Goal: Find specific page/section: Find specific page/section

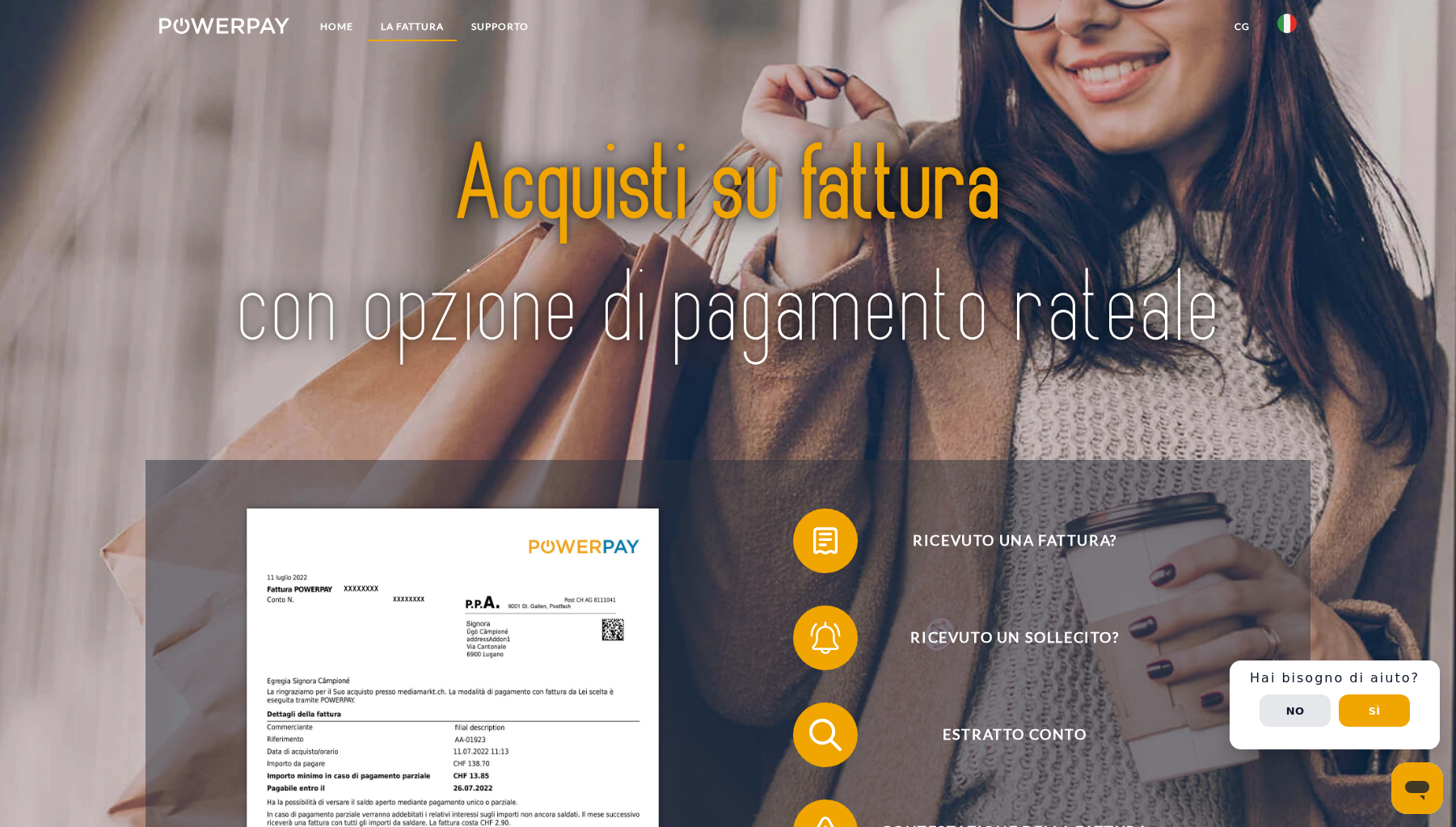
click at [413, 29] on link "LA FATTURA" at bounding box center [413, 26] width 90 height 29
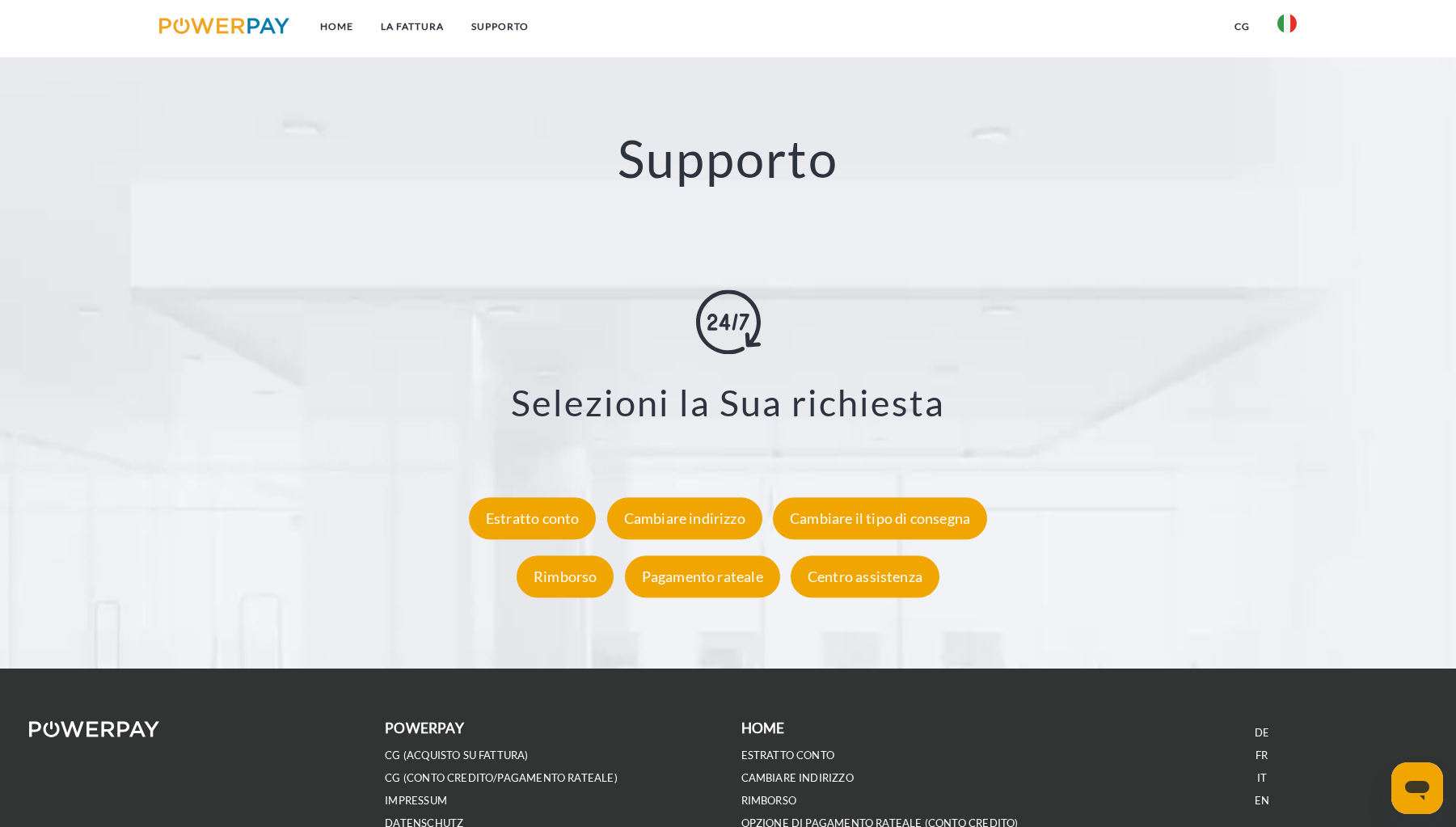
scroll to position [3086, 0]
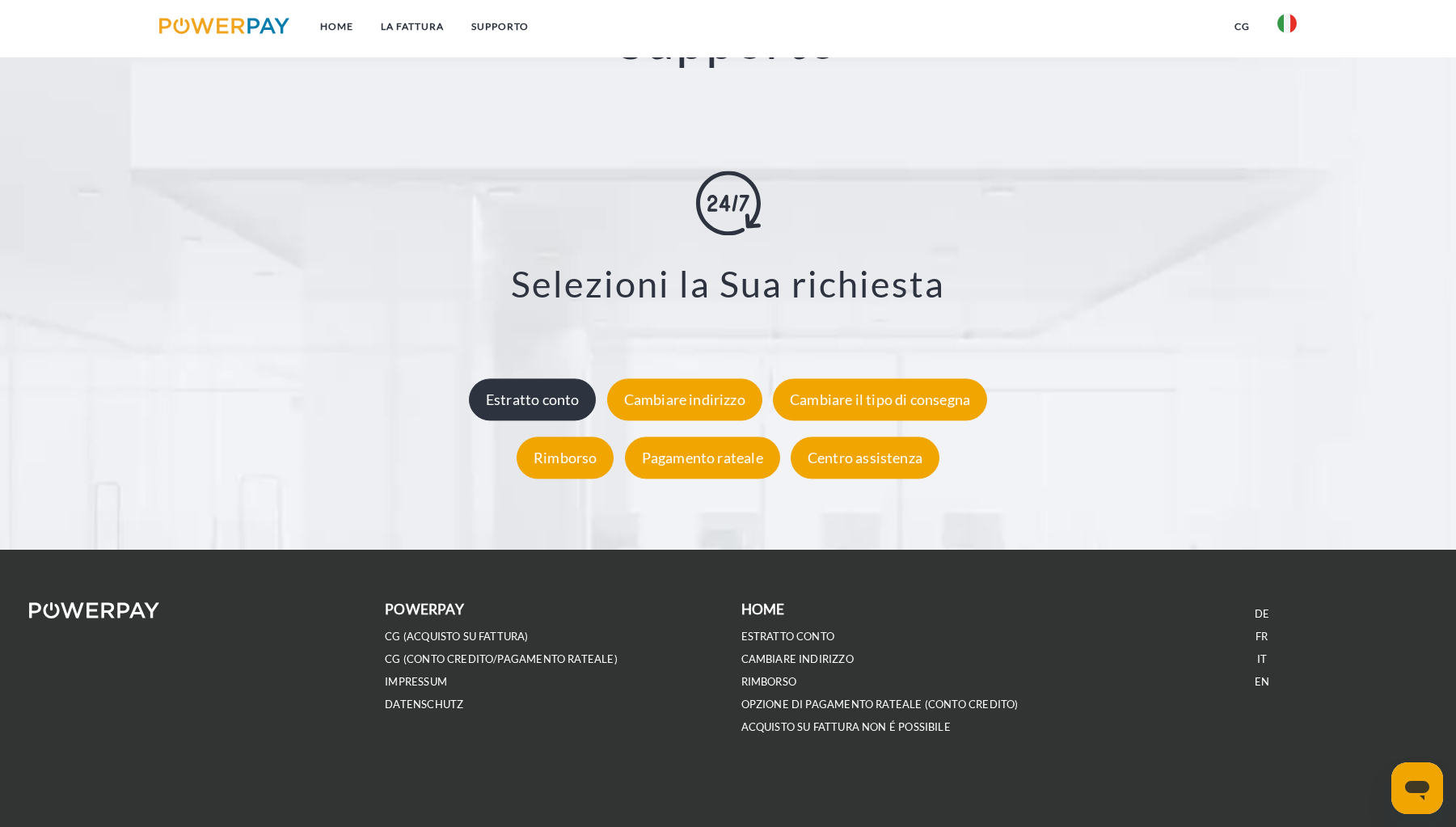
click at [511, 385] on div "Estratto conto" at bounding box center [533, 399] width 127 height 42
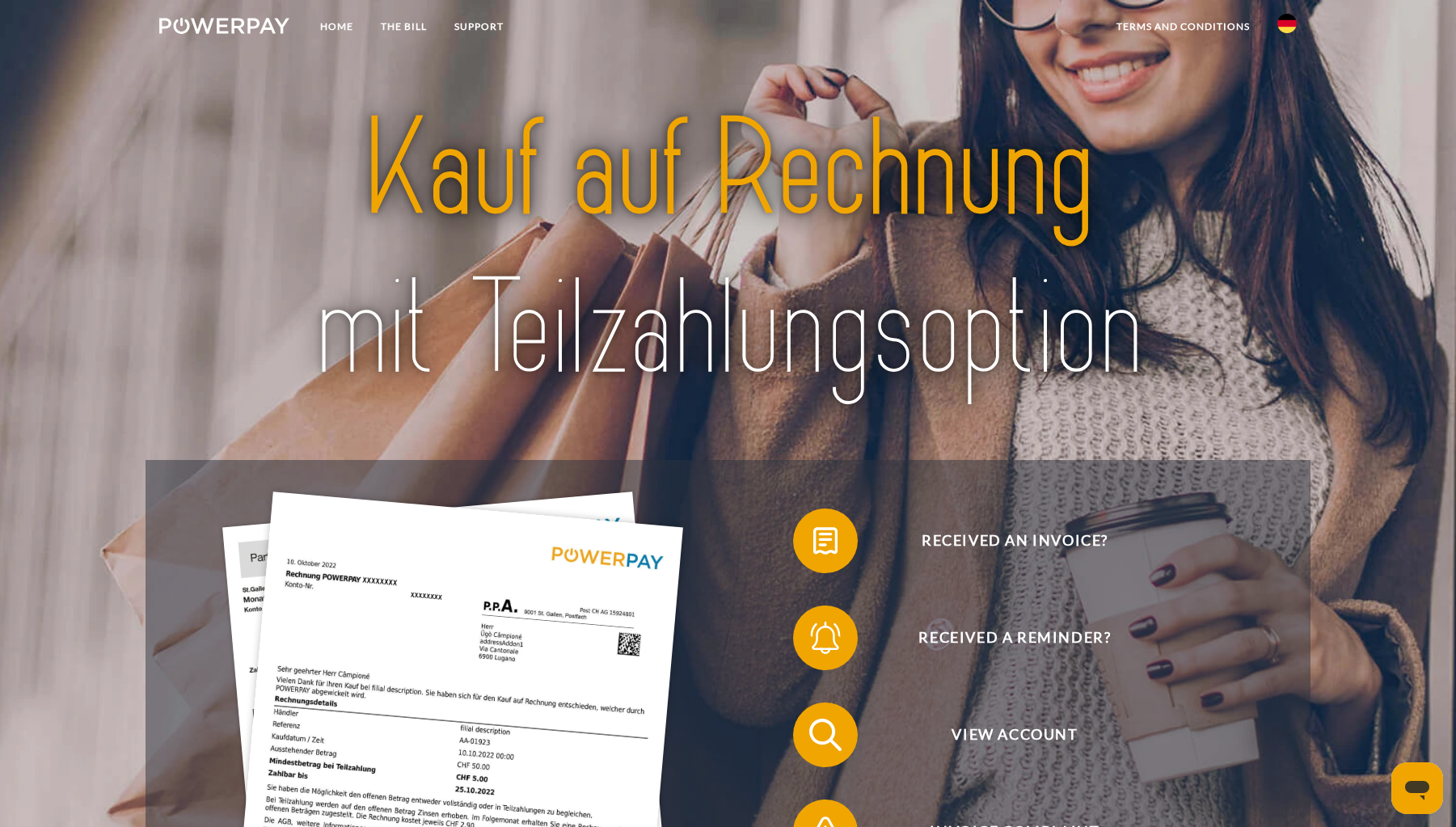
click at [532, 105] on img at bounding box center [728, 249] width 1025 height 334
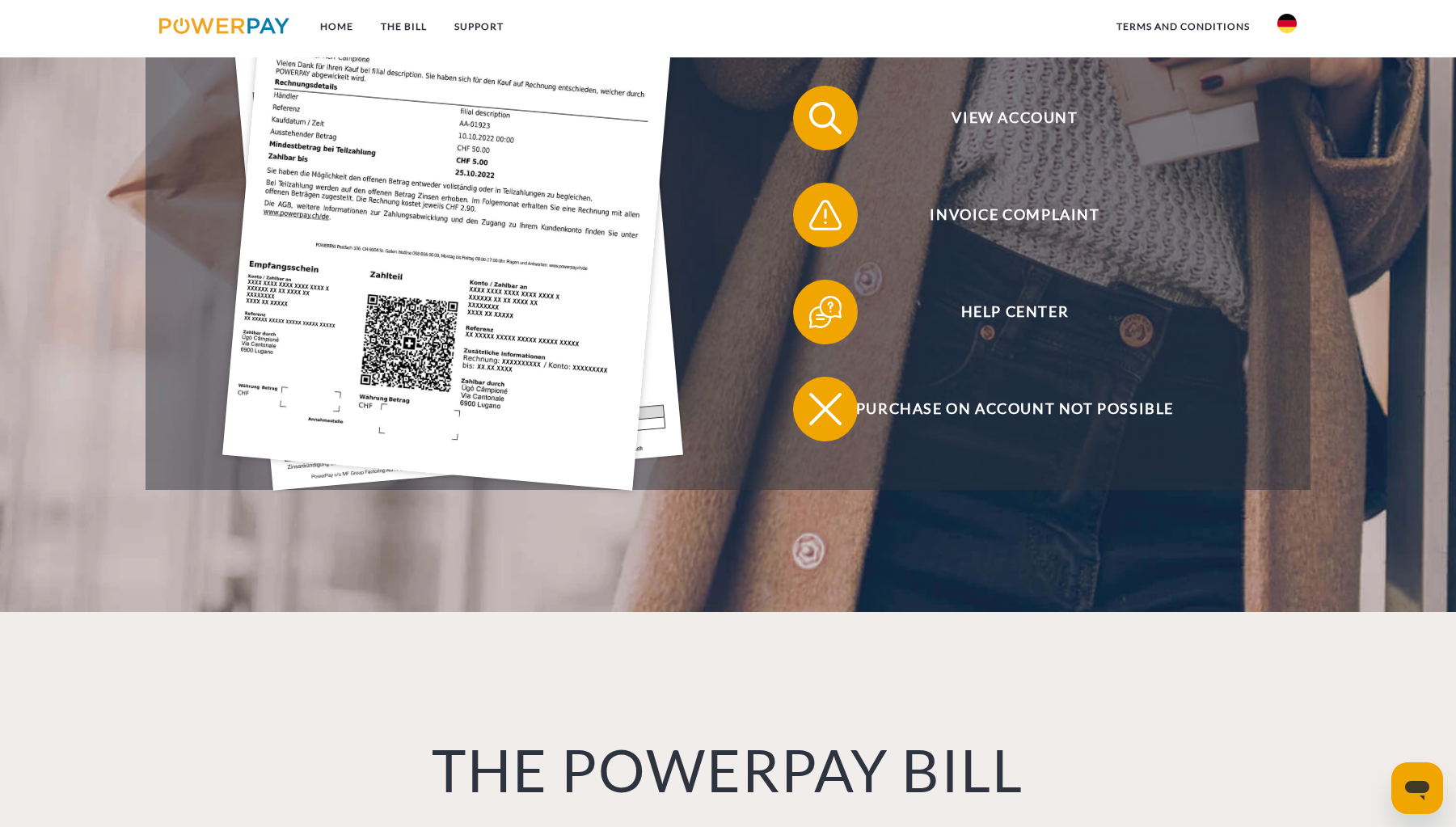
scroll to position [286, 0]
